Goal: Navigation & Orientation: Find specific page/section

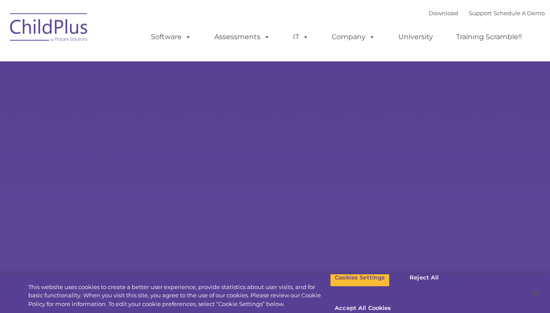
type input ""
select select "MEDIUM"
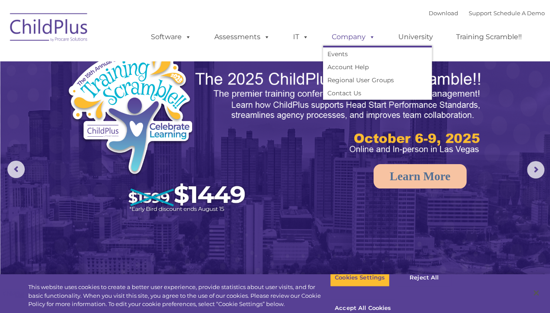
click at [358, 33] on link "Company" at bounding box center [353, 36] width 61 height 17
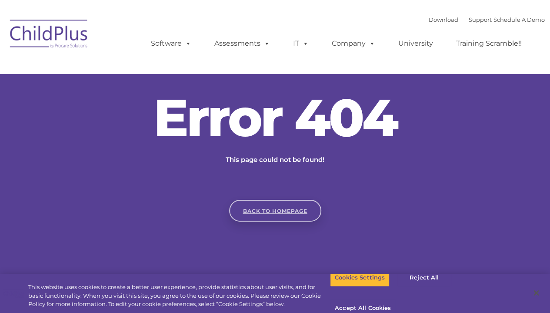
click at [308, 204] on link "Back to homepage" at bounding box center [275, 211] width 92 height 22
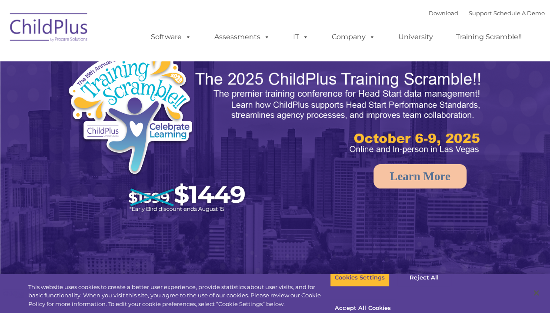
select select "MEDIUM"
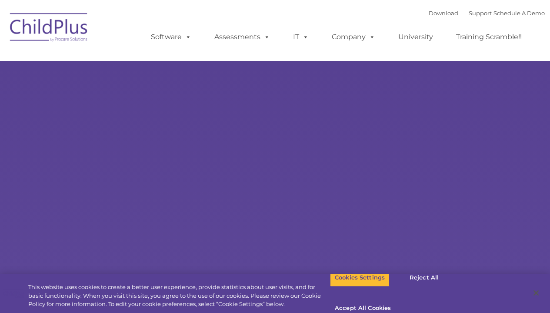
type input ""
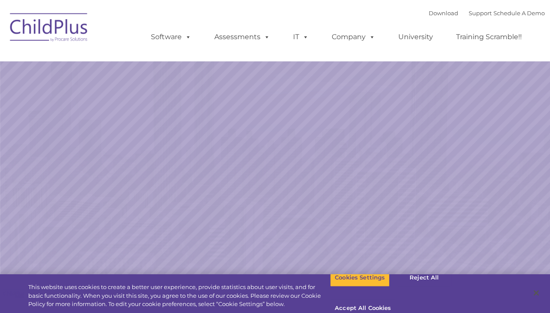
select select "MEDIUM"
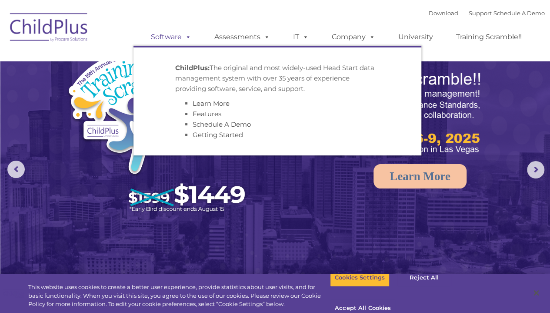
click at [184, 41] on span at bounding box center [187, 37] width 10 height 8
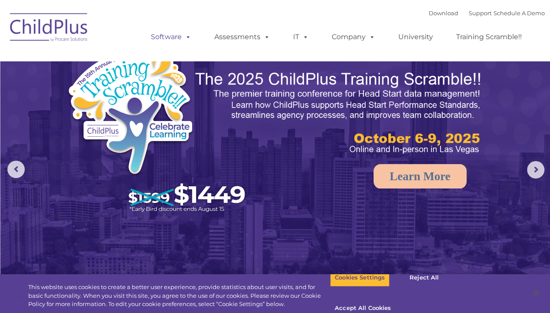
click at [184, 41] on span at bounding box center [187, 37] width 10 height 8
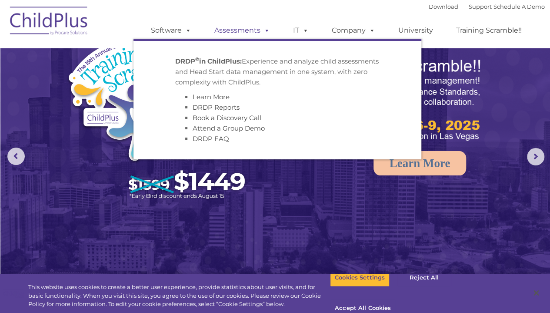
click at [243, 31] on link "Assessments" at bounding box center [242, 30] width 73 height 17
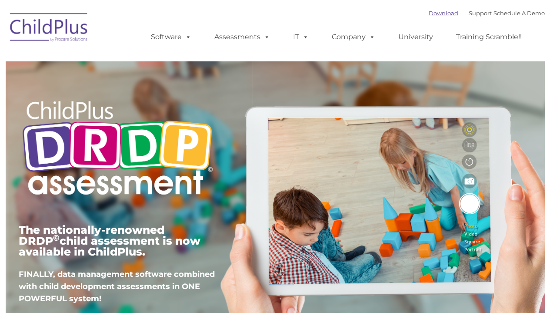
type input ""
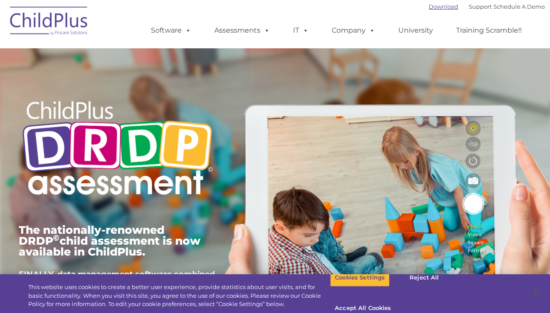
click at [431, 15] on ul "Software ChildPlus: The original and most widely-used Head Start data managemen…" at bounding box center [340, 30] width 412 height 35
click at [431, 3] on div "Download Support | Schedule A Demo " at bounding box center [487, 6] width 116 height 13
click at [430, 7] on link "Download" at bounding box center [444, 6] width 30 height 7
